Goal: Task Accomplishment & Management: Use online tool/utility

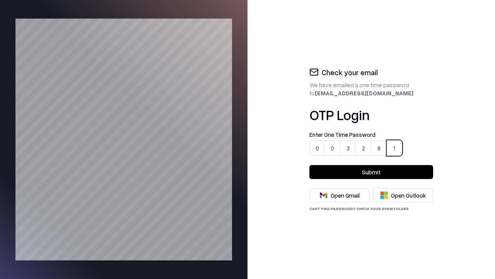
type input "******"
click at [371, 172] on button "Submit" at bounding box center [372, 172] width 124 height 14
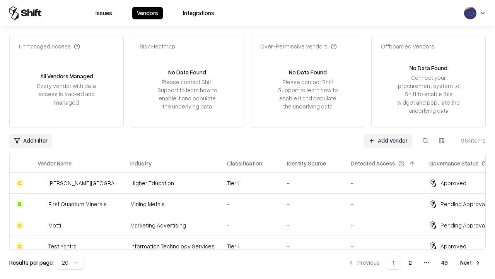
click at [388, 140] on link "Add Vendor" at bounding box center [388, 140] width 48 height 14
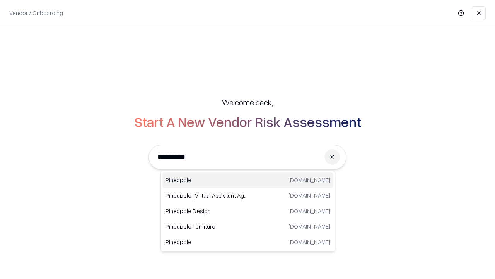
click at [248, 180] on div "Pineapple pineappleenergy.com" at bounding box center [248, 179] width 171 height 15
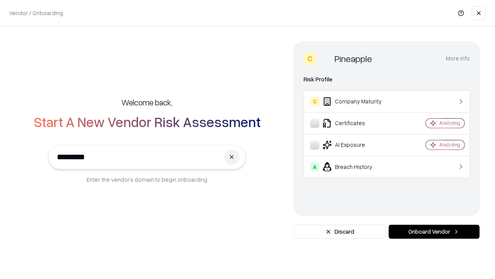
type input "*********"
click at [434, 231] on button "Onboard Vendor" at bounding box center [434, 231] width 91 height 14
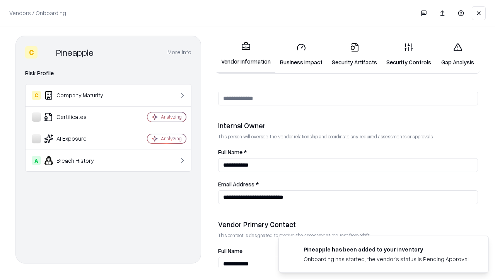
scroll to position [401, 0]
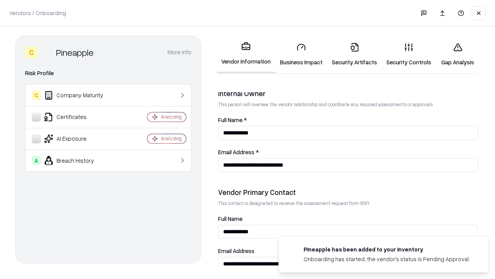
click at [350, 54] on link "Security Artifacts" at bounding box center [354, 54] width 55 height 36
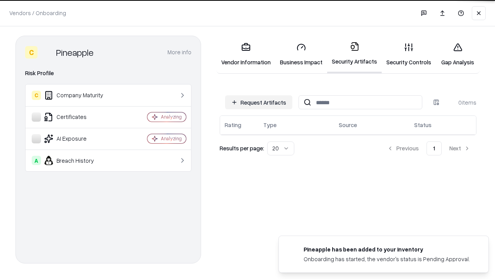
click at [260, 102] on button "Request Artifacts" at bounding box center [258, 102] width 67 height 14
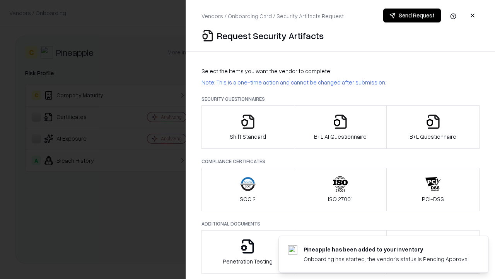
click at [433, 127] on icon "button" at bounding box center [433, 121] width 15 height 15
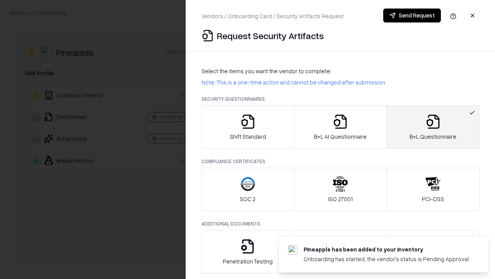
click at [340, 127] on icon "button" at bounding box center [340, 121] width 15 height 15
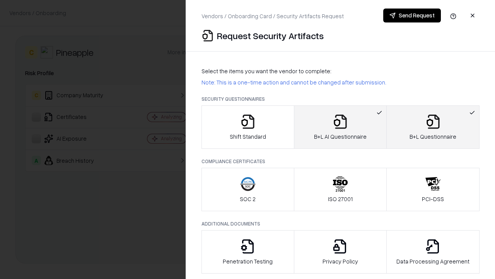
click at [412, 15] on button "Send Request" at bounding box center [412, 16] width 58 height 14
